Goal: Check status: Check status

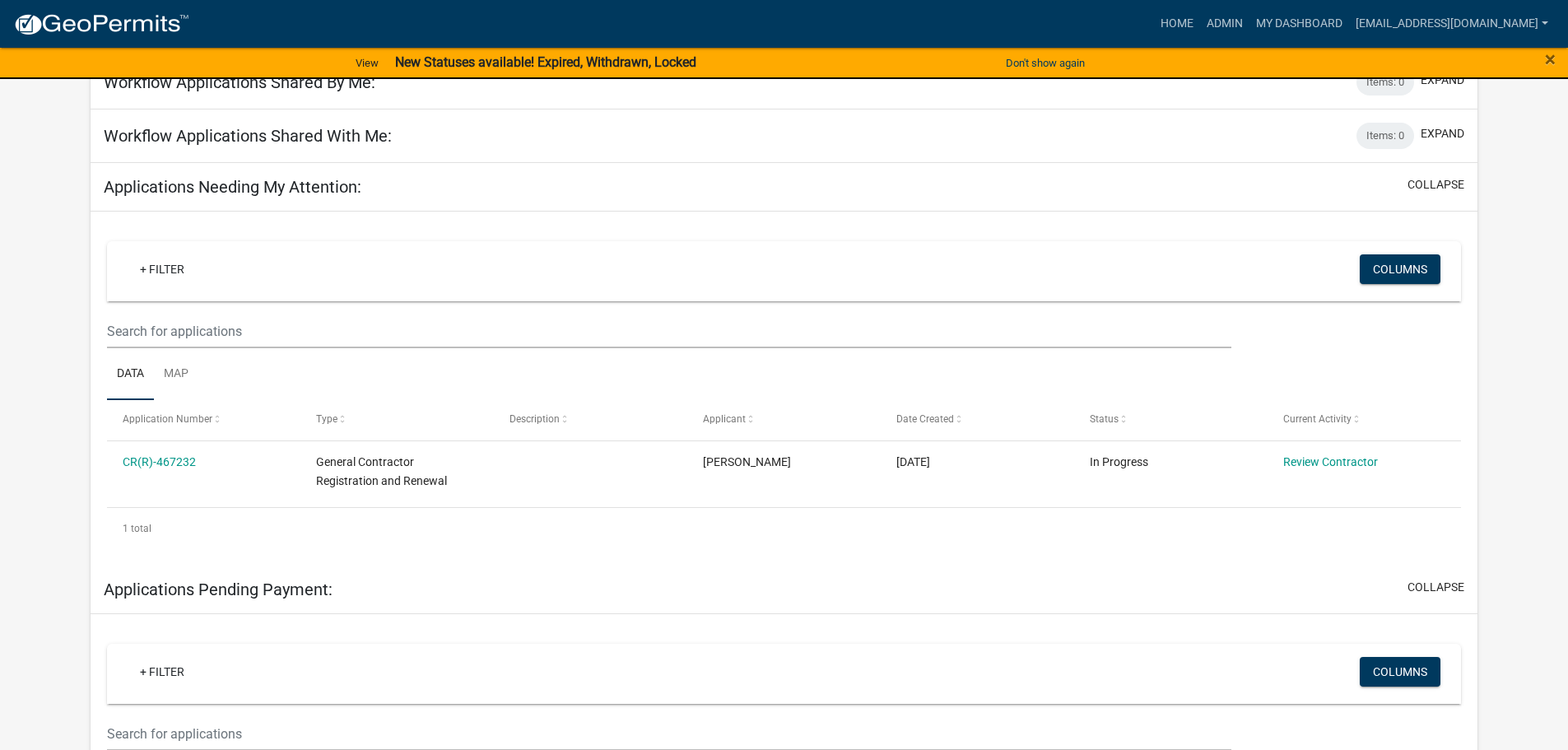
scroll to position [164, 0]
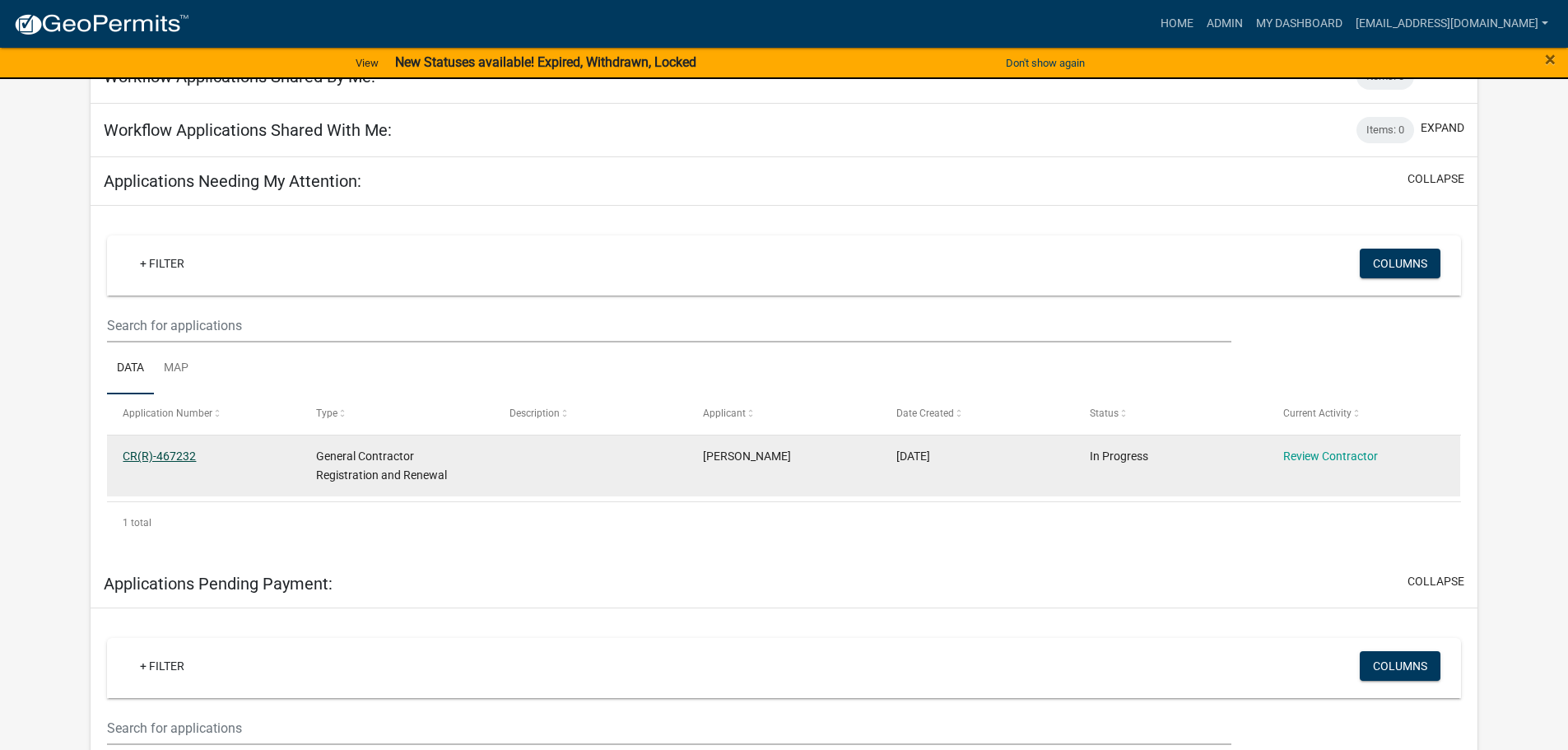
click at [157, 455] on link "CR(R)-467232" at bounding box center [159, 456] width 73 height 13
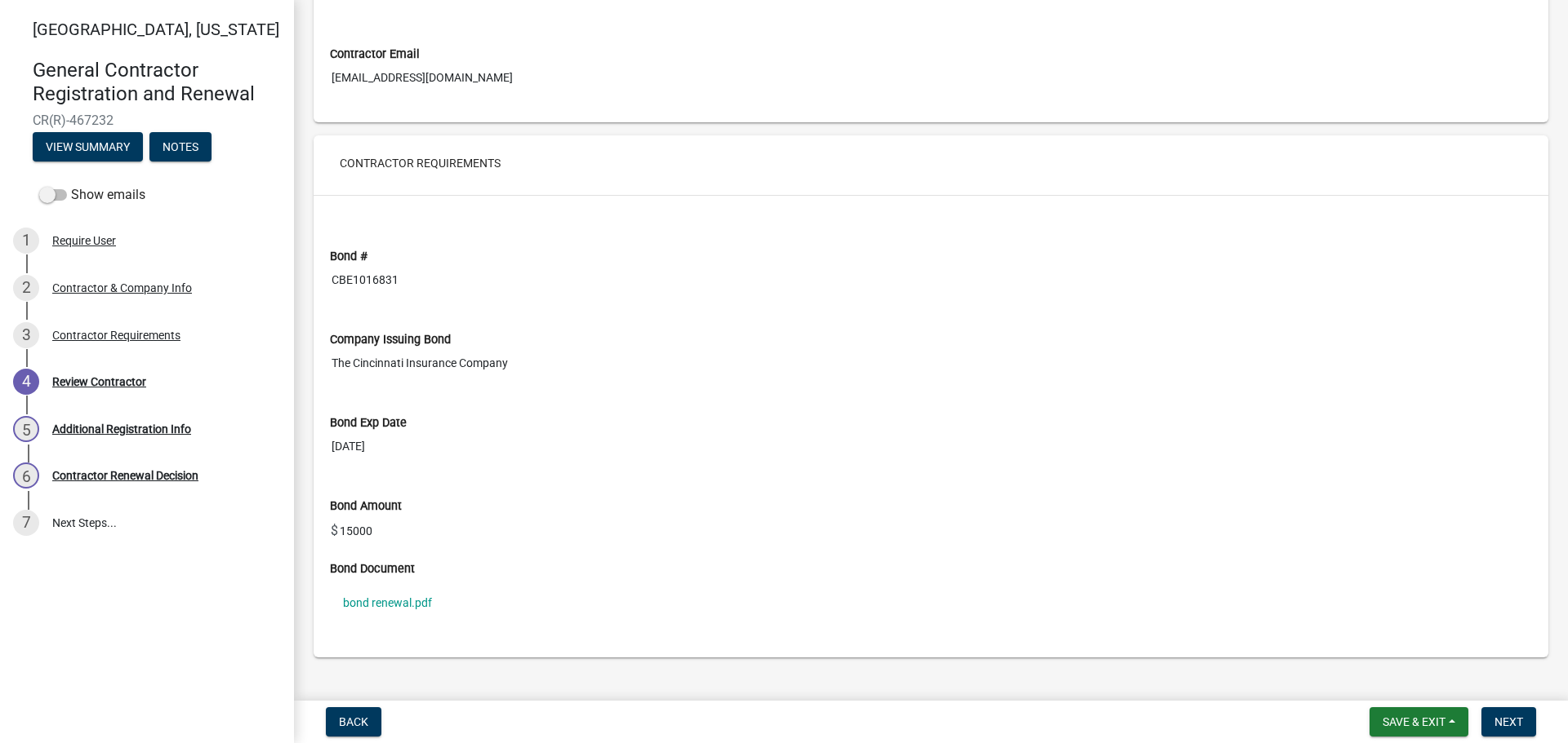
scroll to position [1088, 0]
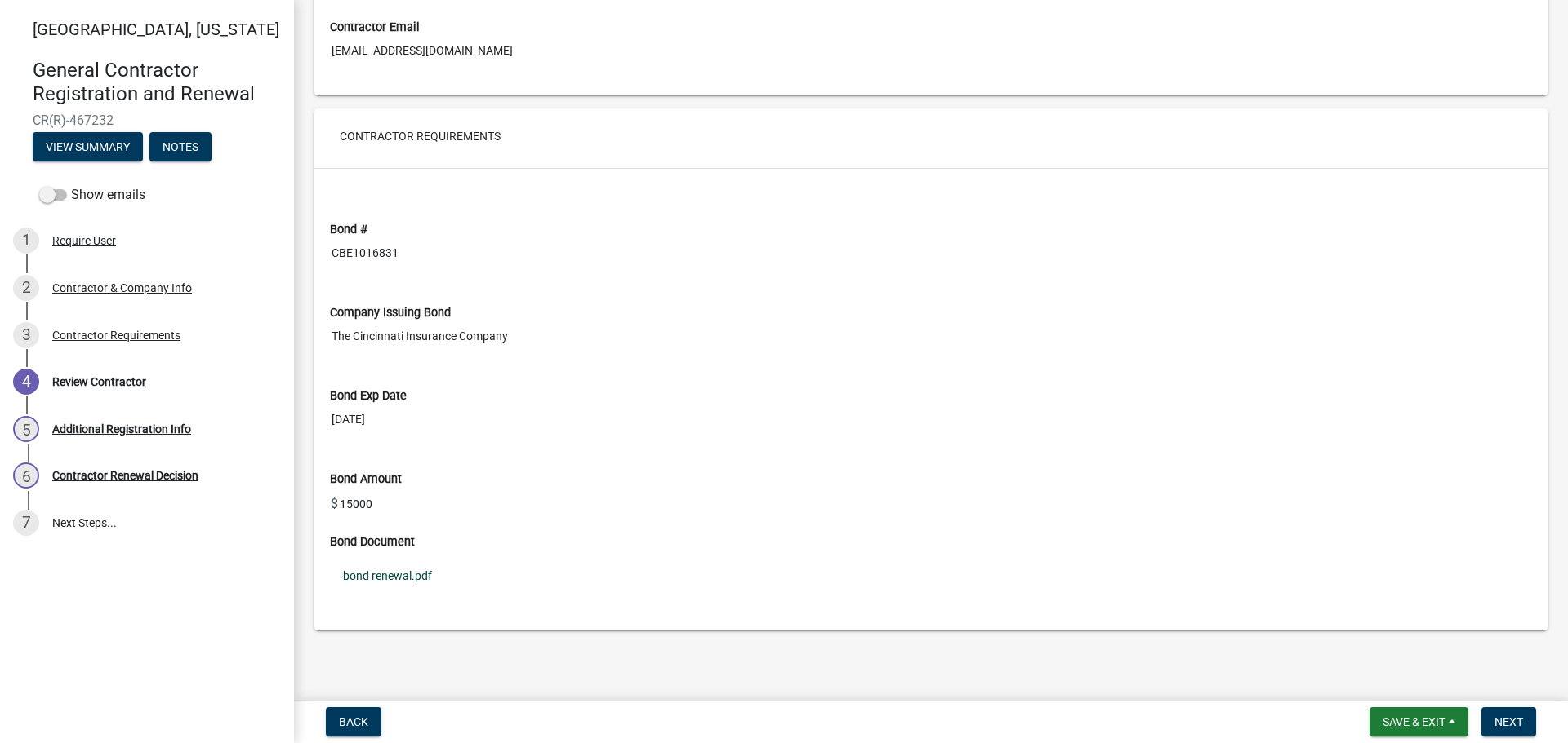
click at [398, 579] on link "bond renewal.pdf" at bounding box center [930, 576] width 1202 height 38
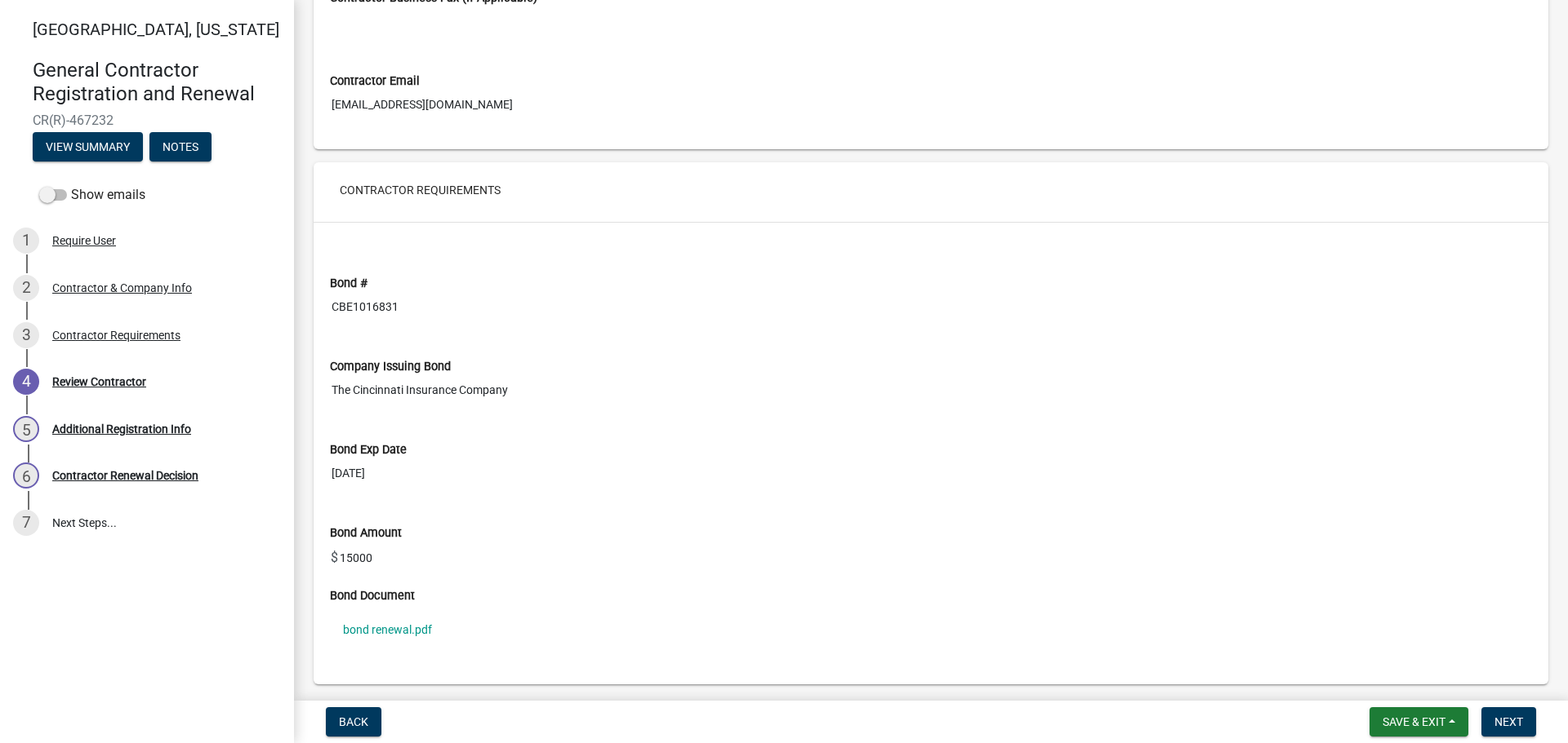
scroll to position [1006, 0]
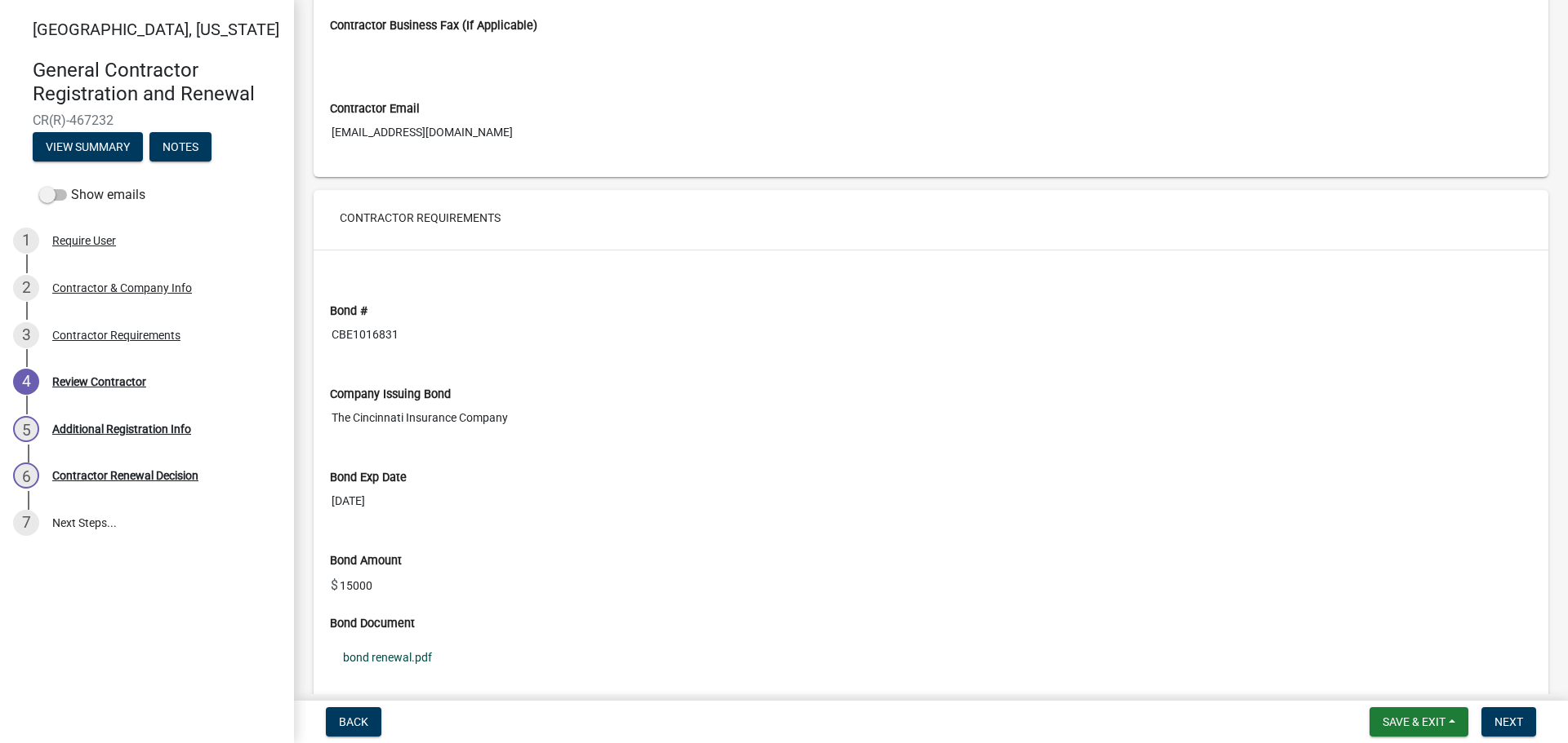
click at [415, 652] on link "bond renewal.pdf" at bounding box center [930, 658] width 1202 height 38
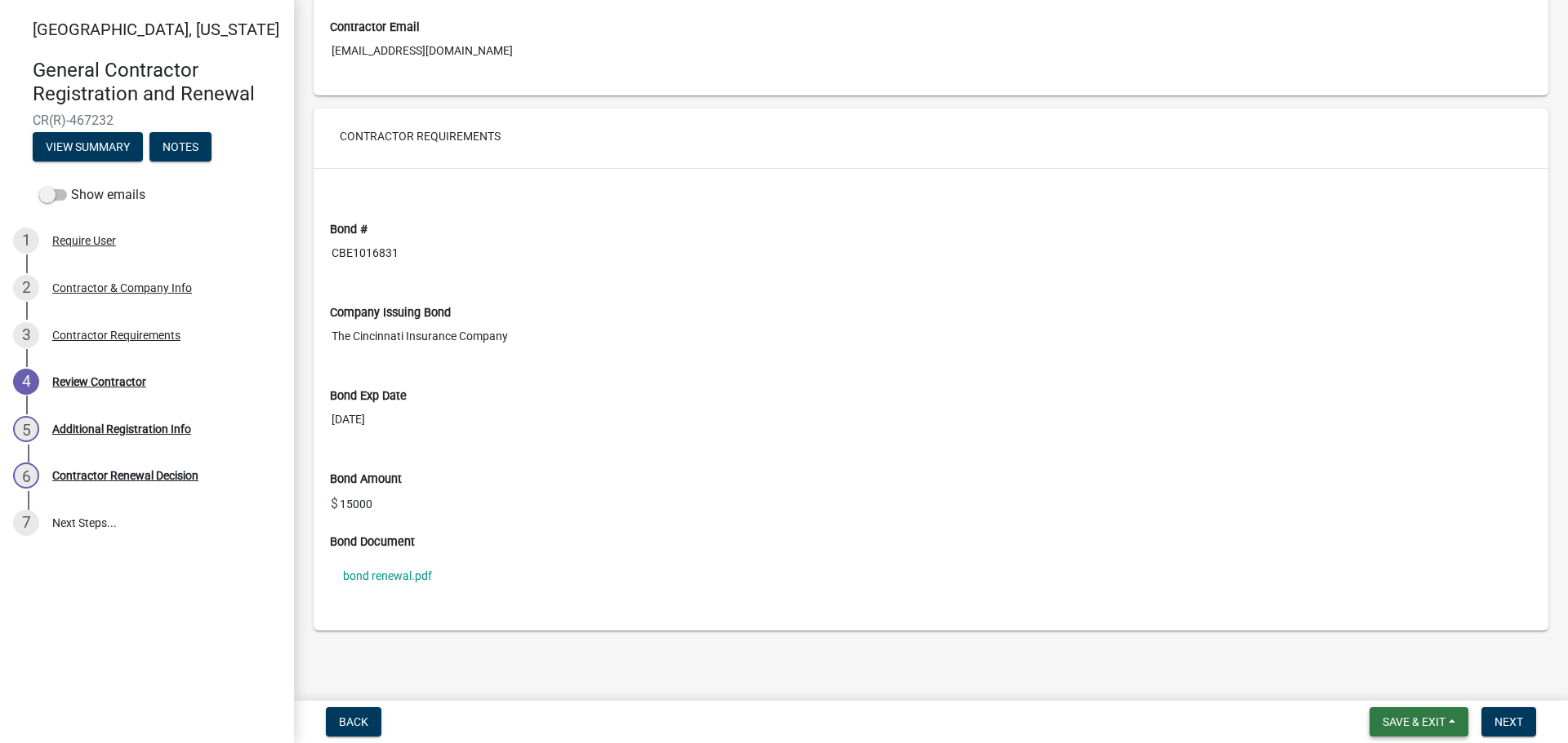
click at [1454, 719] on button "Save & Exit" at bounding box center [1419, 722] width 99 height 29
click at [1429, 685] on button "Save & Exit" at bounding box center [1402, 680] width 131 height 39
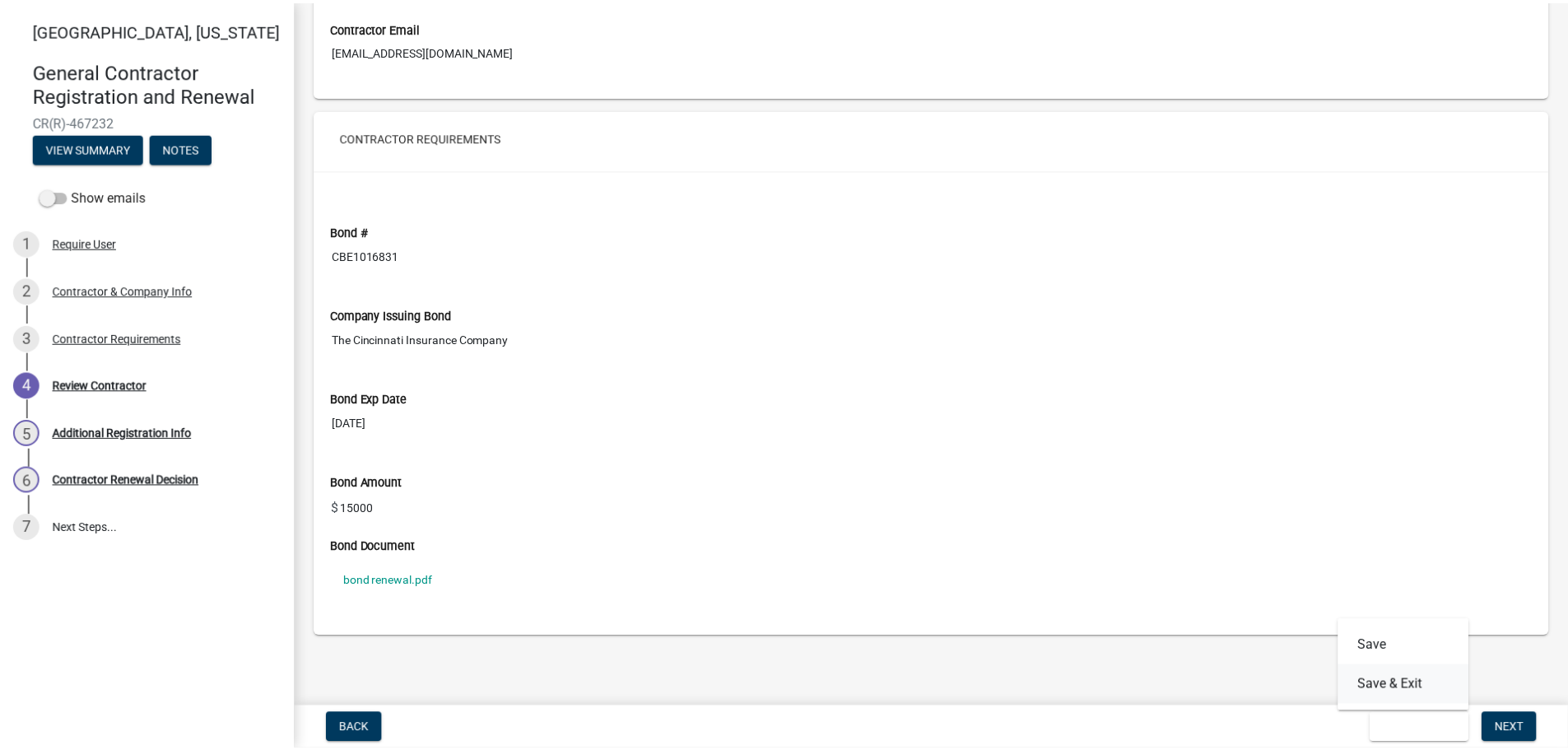
scroll to position [0, 0]
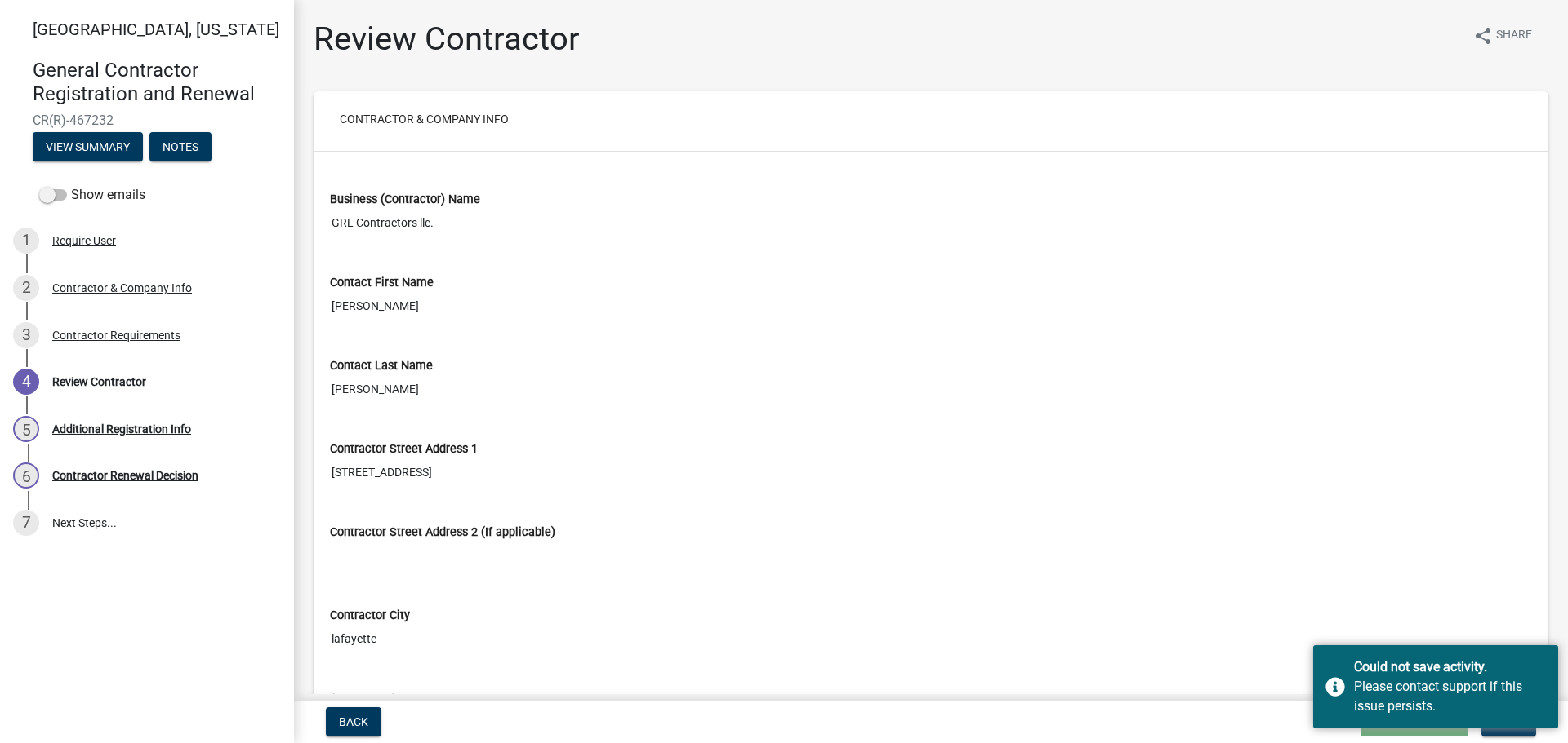
click at [1125, 472] on input "1007 central st" at bounding box center [930, 473] width 1202 height 30
click at [1234, 705] on nav "Back Loading... Save Save & Exit Next" at bounding box center [930, 723] width 1274 height 43
click at [1501, 690] on div "Please contact support if this issue persists." at bounding box center [1449, 697] width 192 height 39
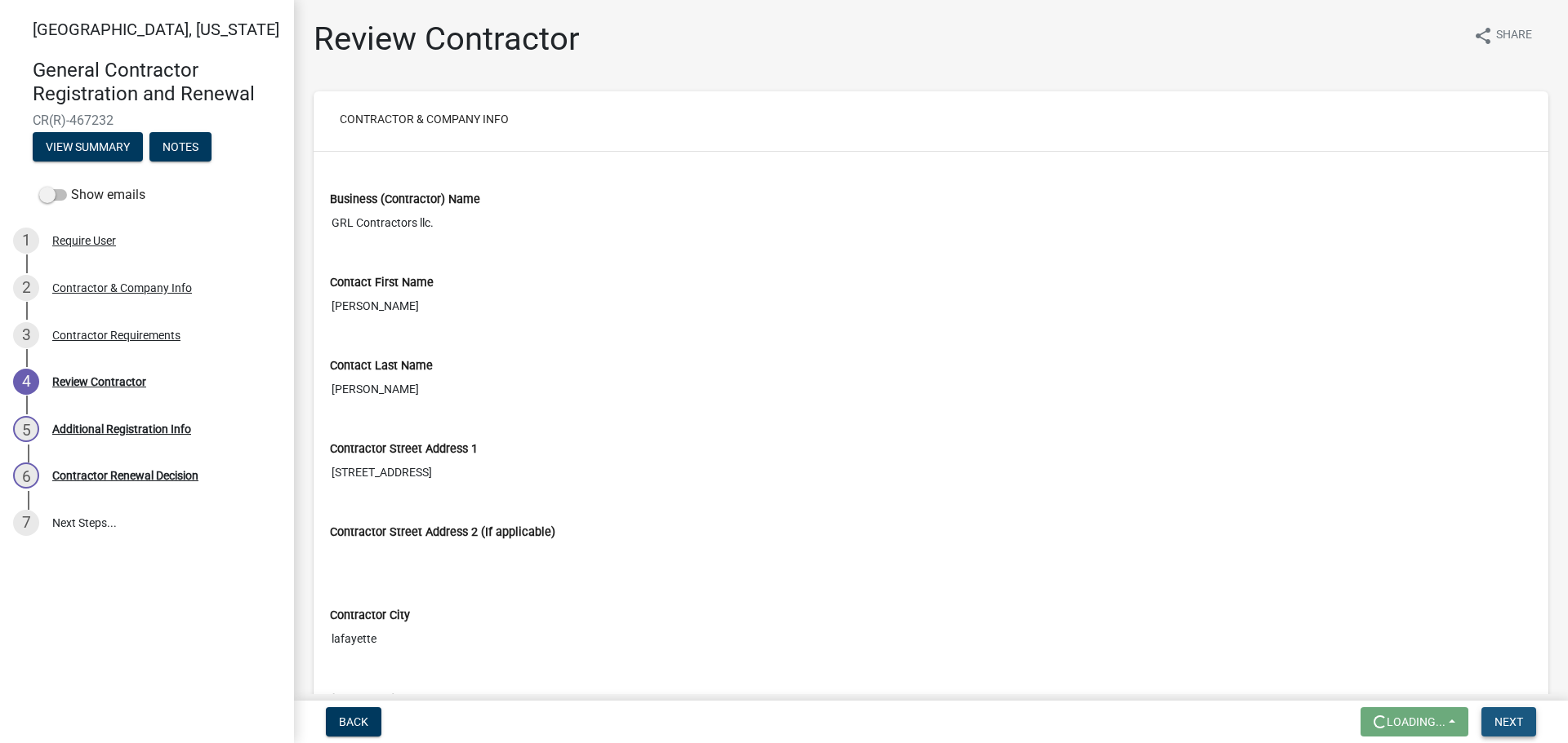
click at [1505, 720] on span "Next" at bounding box center [1507, 722] width 28 height 13
